Goal: Obtain resource: Obtain resource

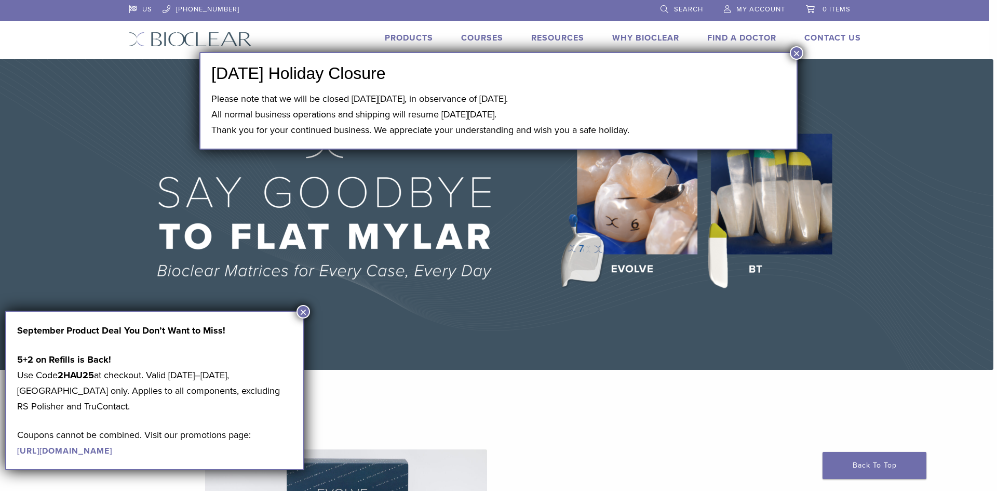
click at [794, 48] on button "×" at bounding box center [797, 53] width 14 height 14
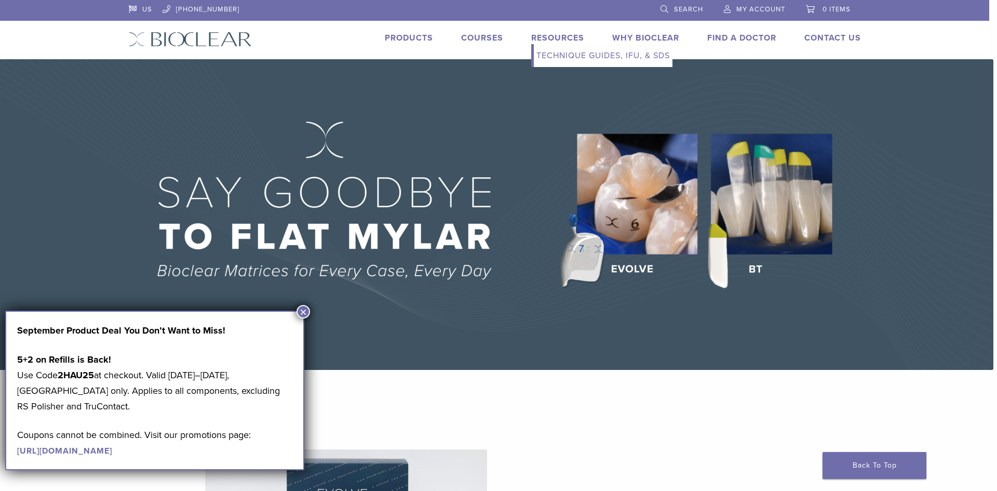
click at [550, 54] on link "Technique Guides, IFU, & SDS" at bounding box center [603, 55] width 139 height 23
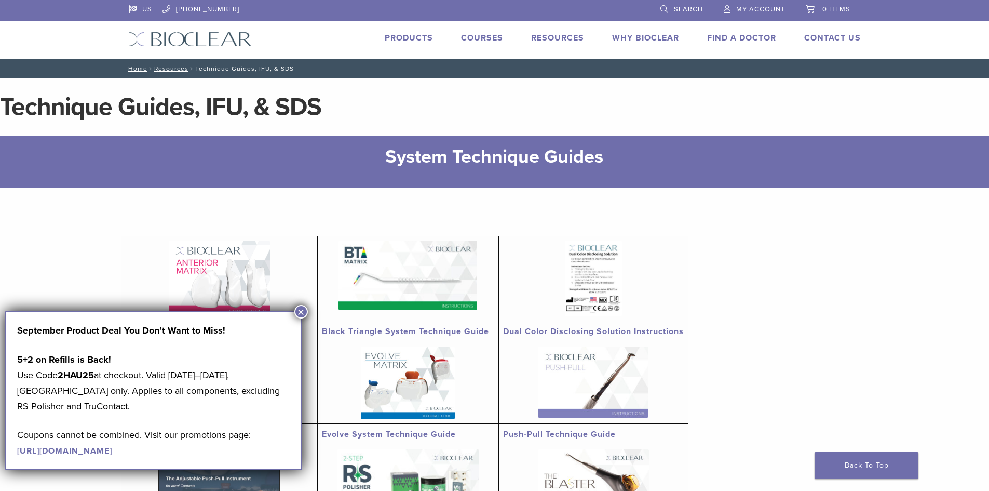
click at [295, 311] on button "×" at bounding box center [301, 312] width 14 height 14
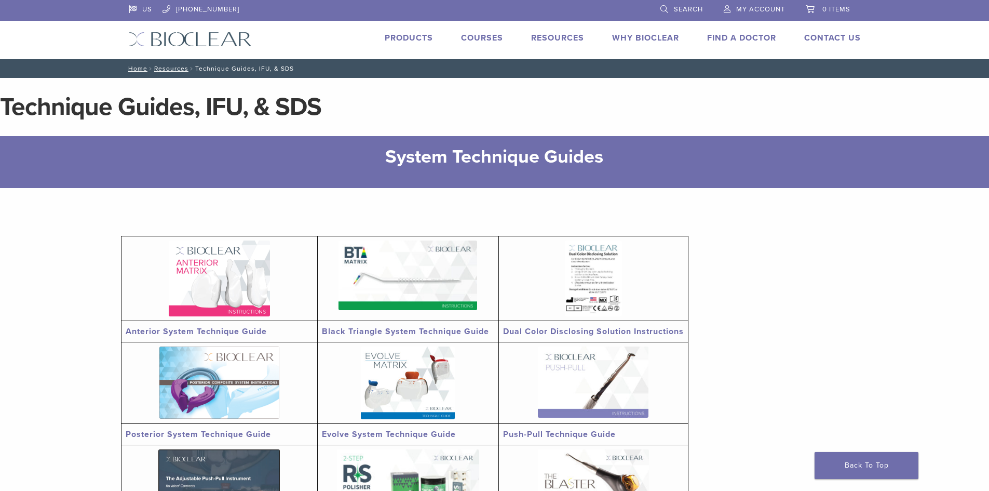
click at [272, 285] on link at bounding box center [219, 278] width 187 height 76
